Goal: Information Seeking & Learning: Learn about a topic

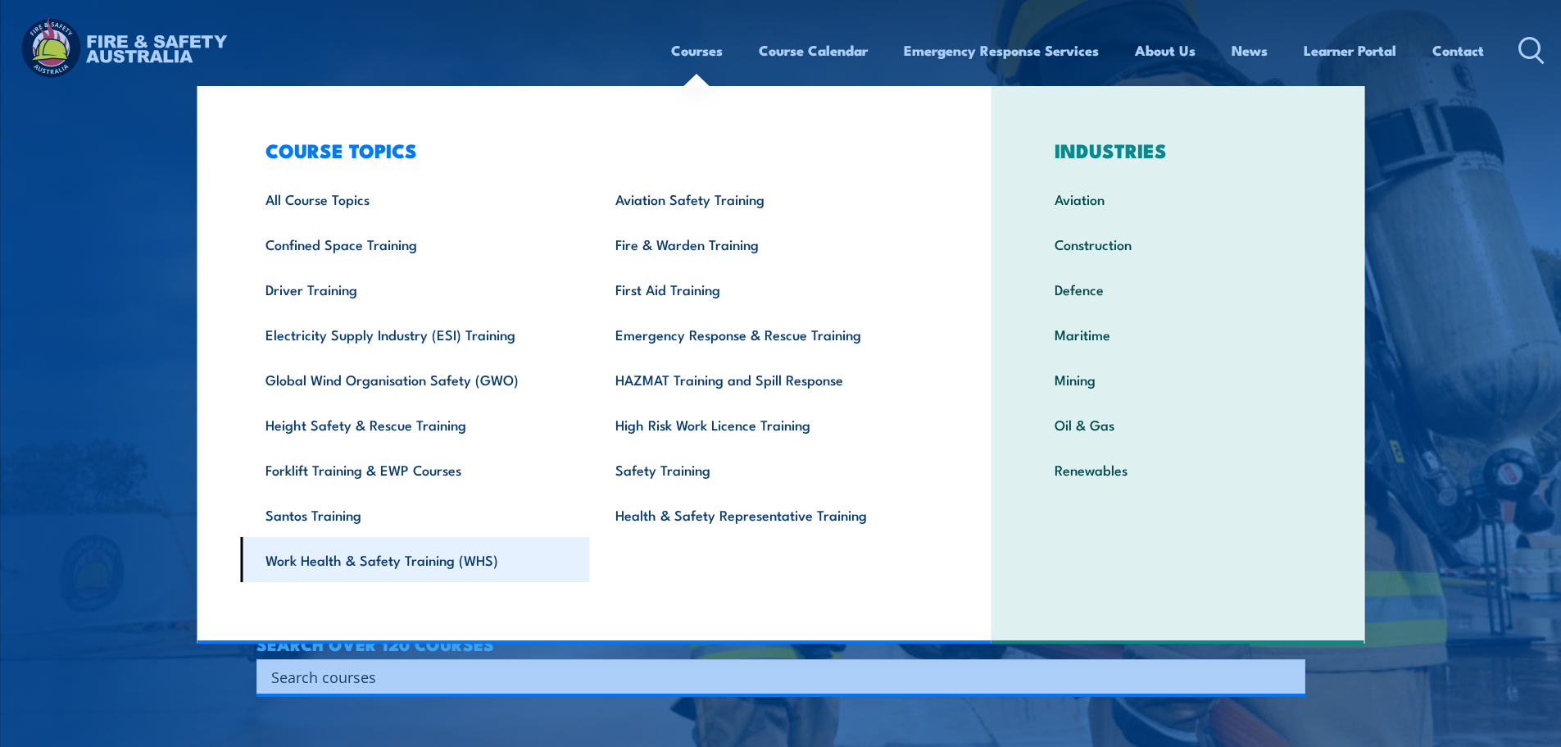
click at [402, 566] on link "Work Health & Safety Training (WHS)" at bounding box center [415, 559] width 350 height 45
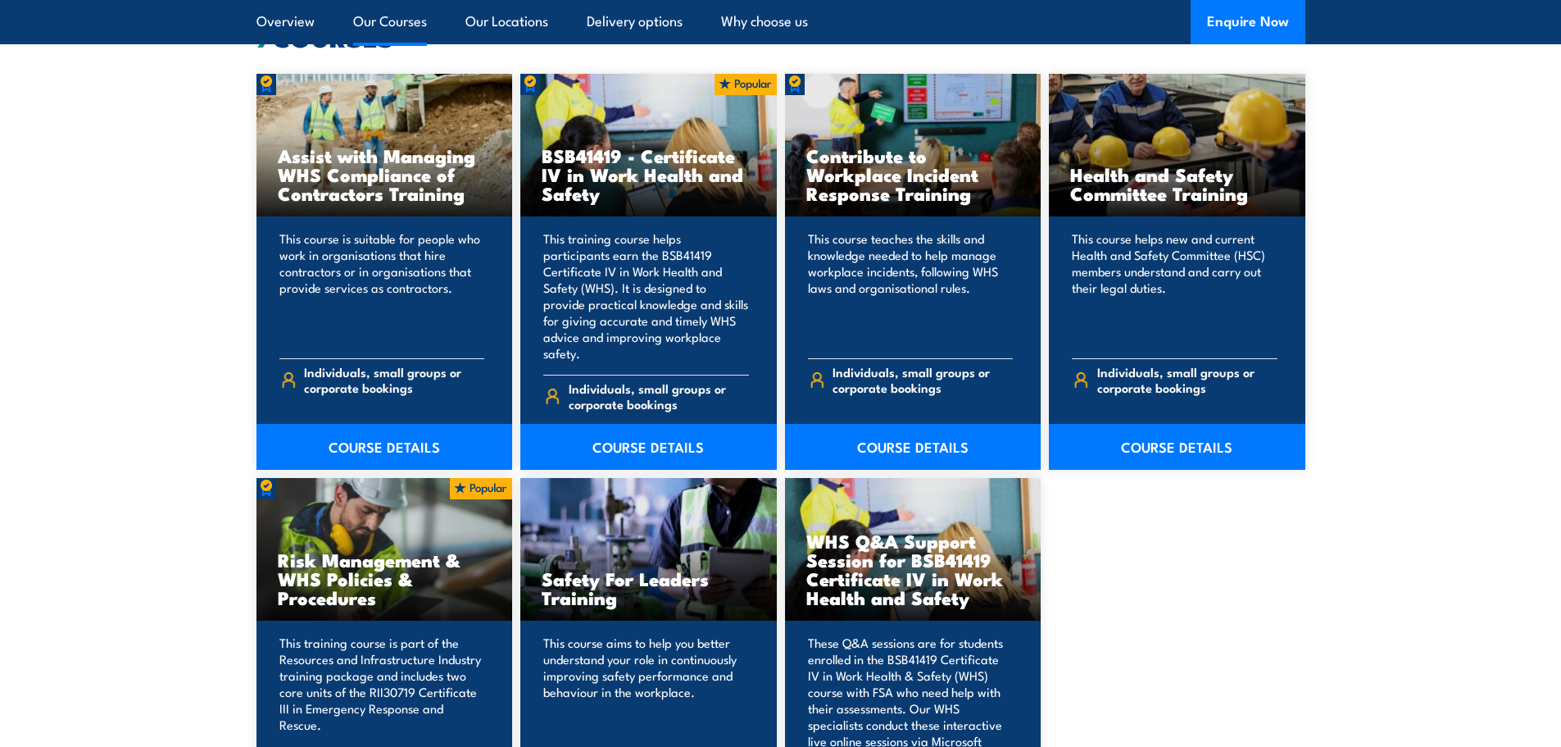
scroll to position [1311, 0]
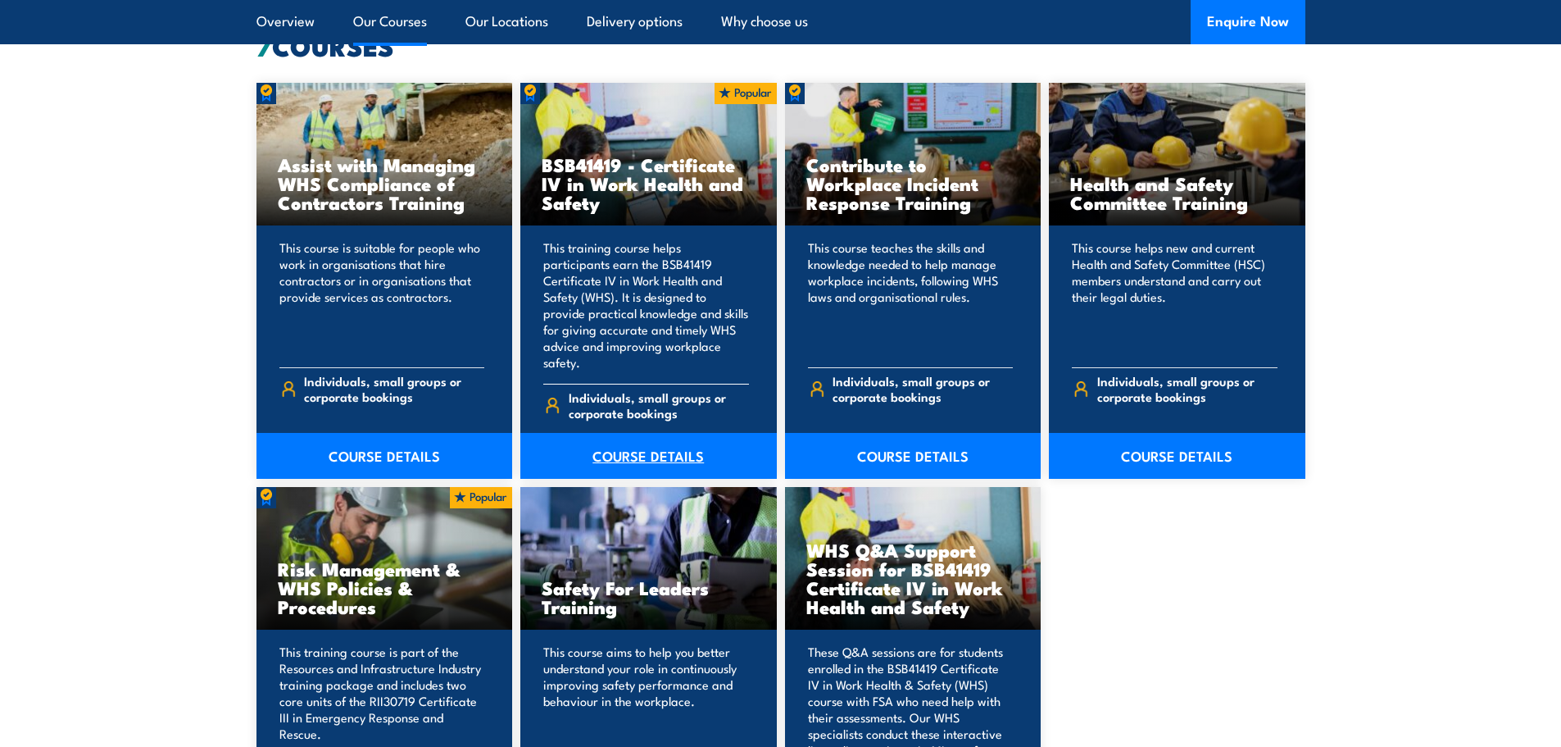
click at [676, 444] on link "COURSE DETAILS" at bounding box center [648, 456] width 257 height 46
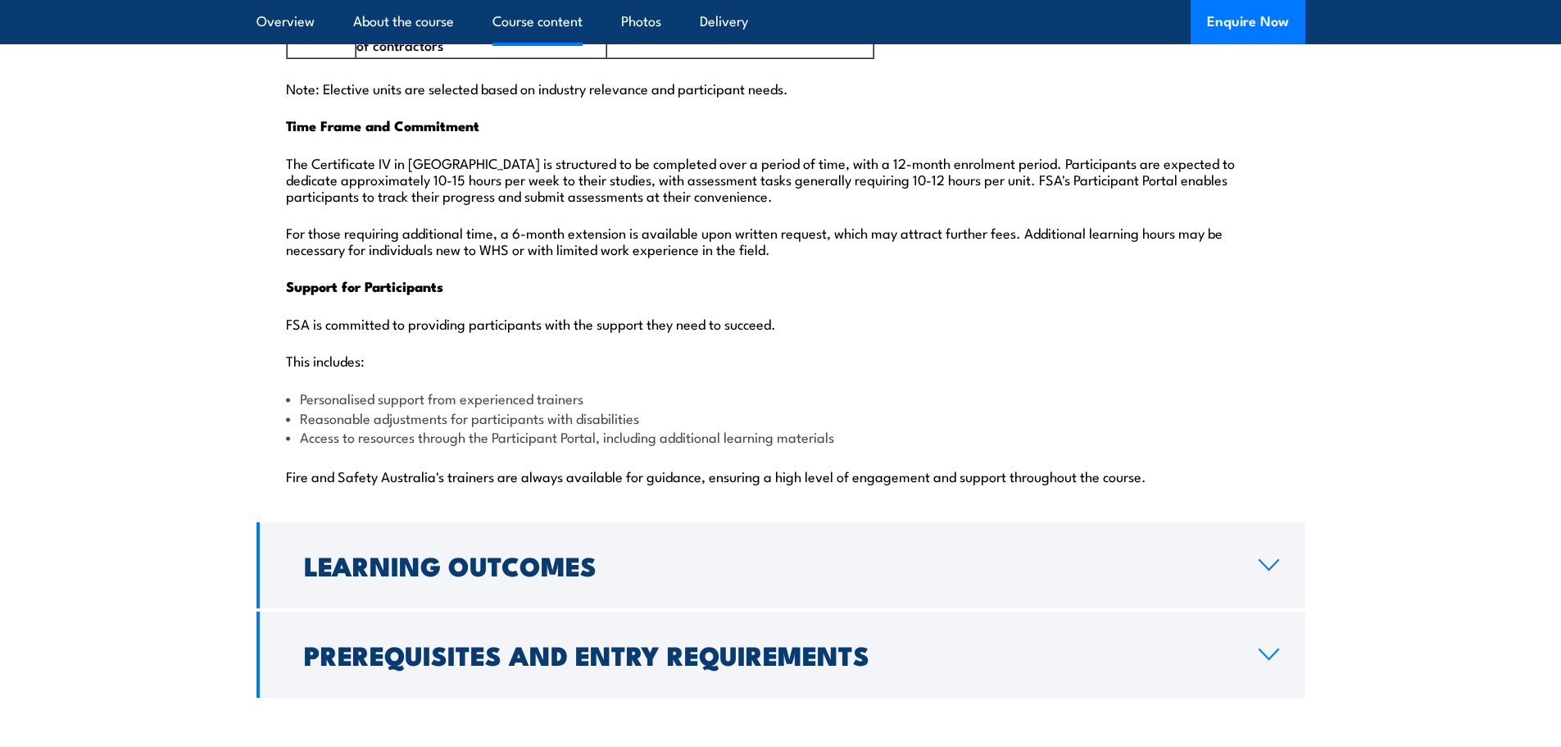
scroll to position [4016, 0]
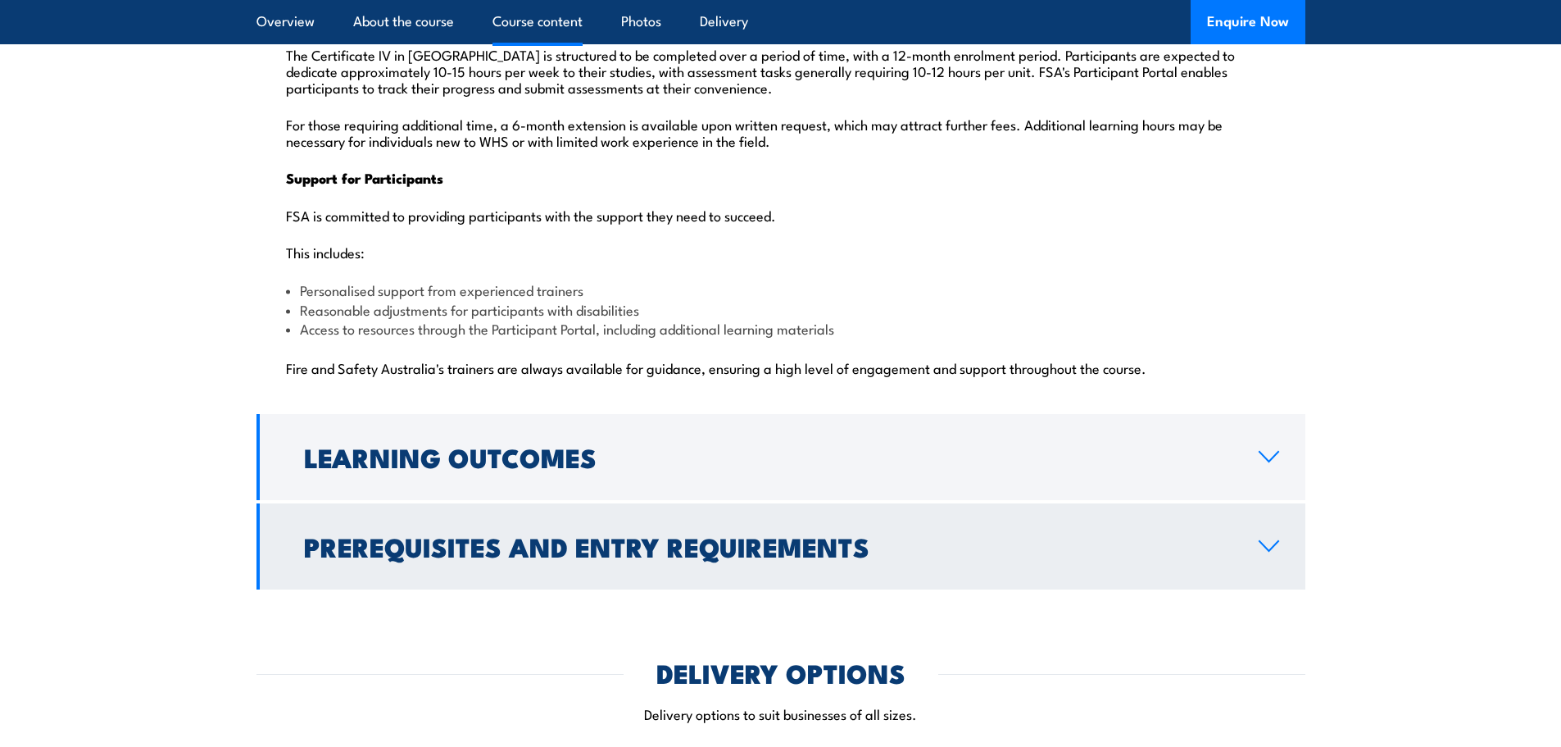
click at [1282, 505] on link "Prerequisites and Entry Requirements" at bounding box center [781, 546] width 1049 height 86
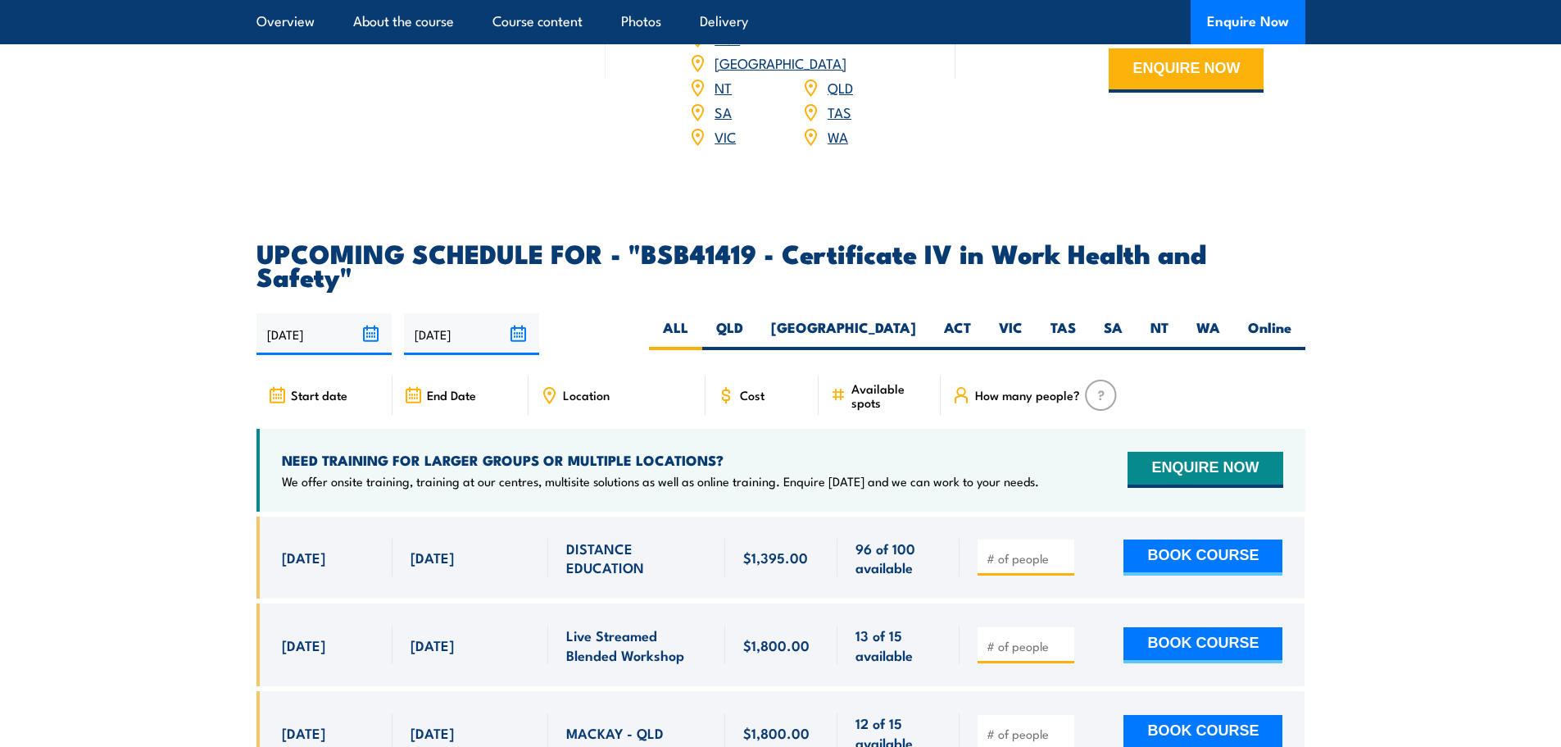
scroll to position [2678, 0]
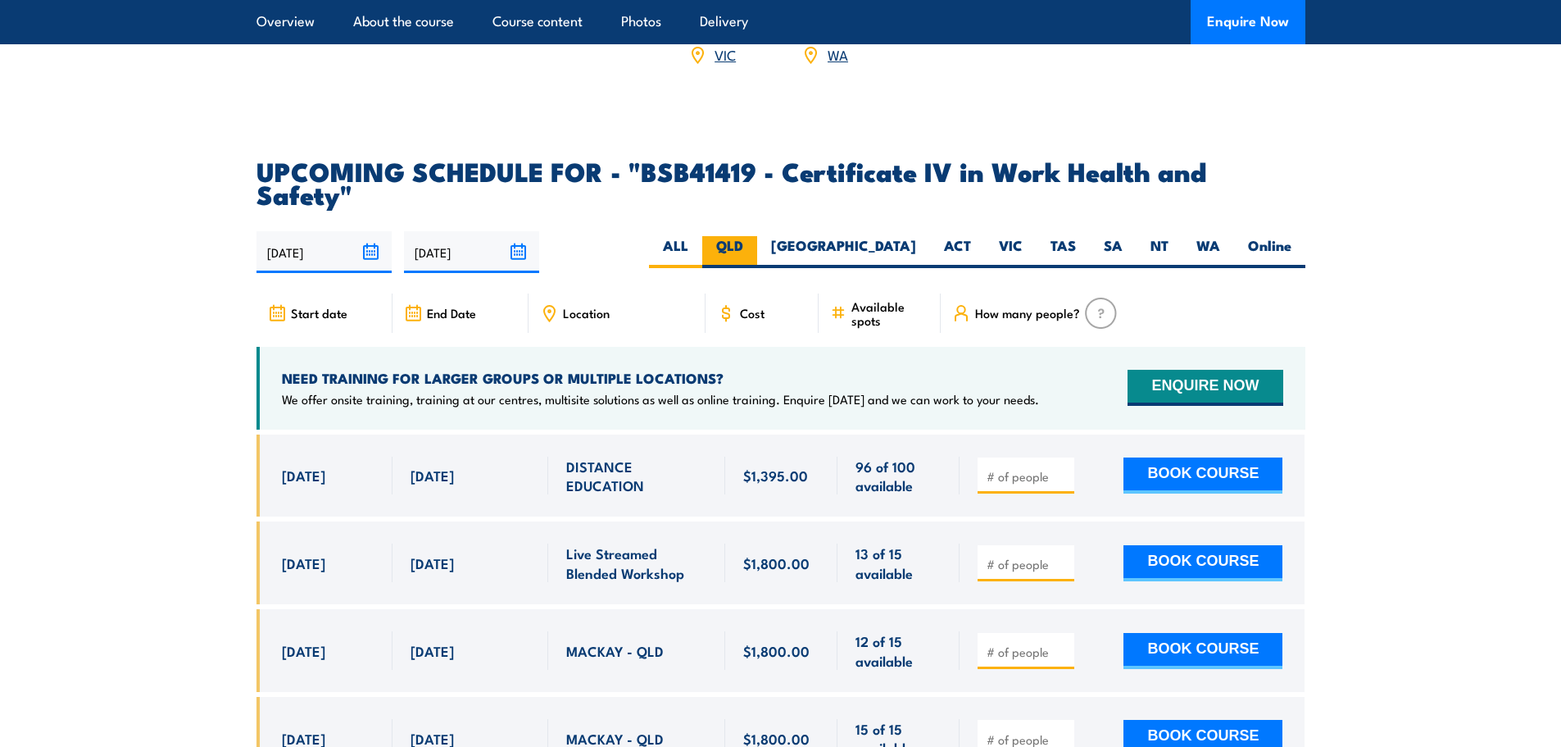
click at [757, 236] on label "QLD" at bounding box center [729, 252] width 55 height 32
click at [754, 236] on input "QLD" at bounding box center [748, 241] width 11 height 11
radio input "true"
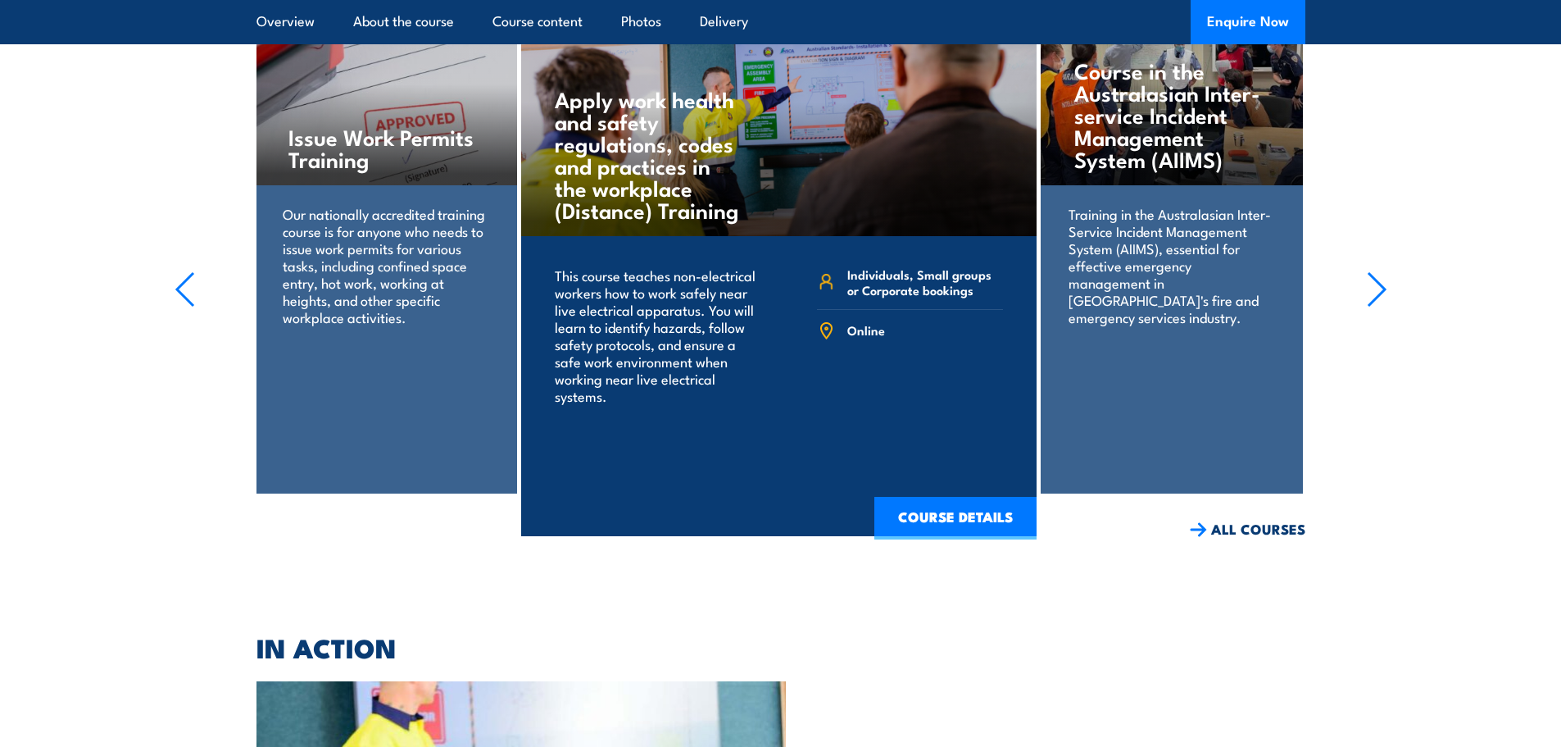
scroll to position [6005, 0]
